Goal: Information Seeking & Learning: Understand process/instructions

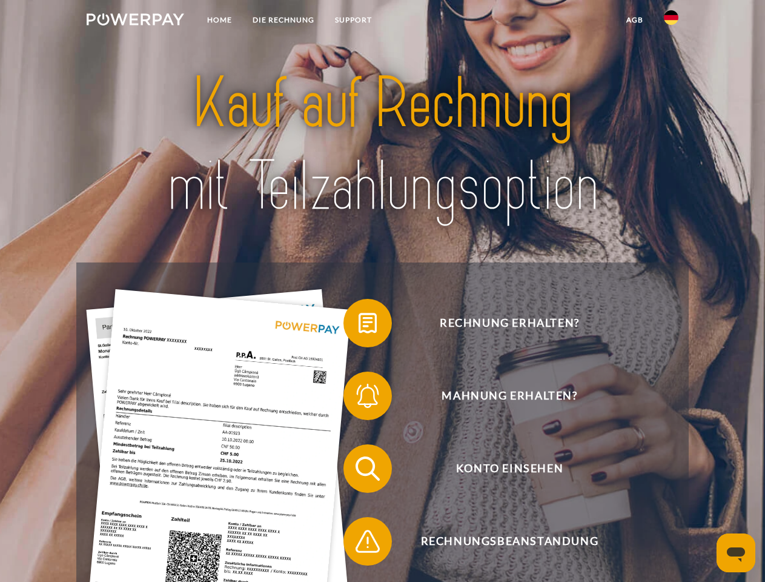
click at [135, 21] on img at bounding box center [136, 19] width 98 height 12
click at [671, 21] on img at bounding box center [671, 17] width 15 height 15
click at [634, 20] on link "agb" at bounding box center [635, 20] width 38 height 22
click at [359, 325] on span at bounding box center [349, 323] width 61 height 61
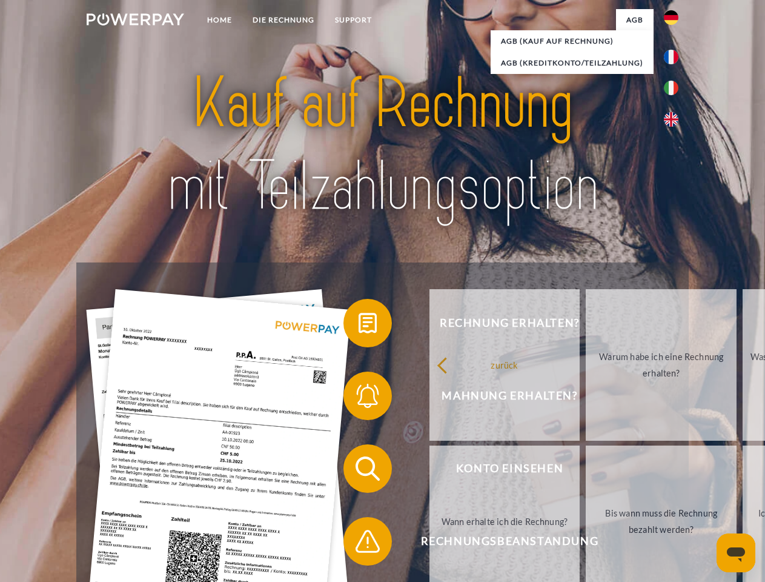
click at [359, 398] on div "Rechnung erhalten? Mahnung erhalten? Konto einsehen" at bounding box center [382, 504] width 612 height 485
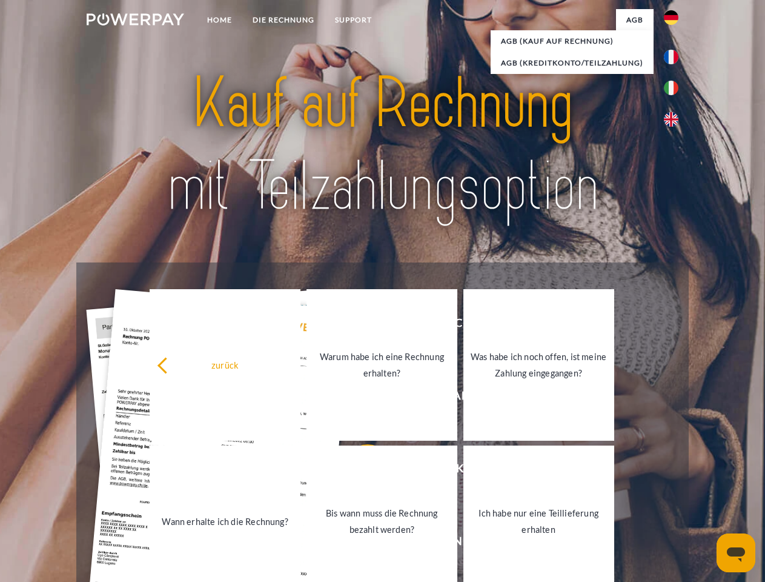
click at [359, 471] on link "Bis wann muss die Rechnung bezahlt werden?" at bounding box center [382, 520] width 151 height 151
click at [359, 544] on span at bounding box center [349, 541] width 61 height 61
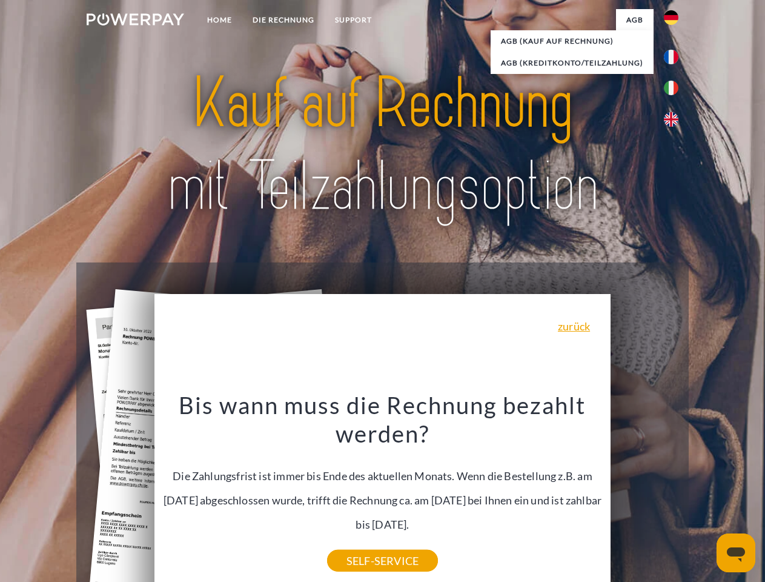
click at [736, 553] on icon "Messaging-Fenster öffnen" at bounding box center [736, 554] width 18 height 15
